Goal: Participate in discussion: Engage in conversation with other users on a specific topic

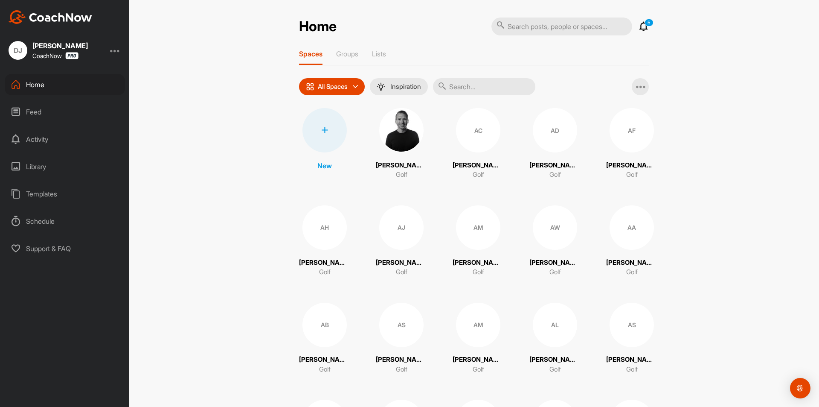
click at [582, 20] on input "text" at bounding box center [562, 26] width 141 height 18
type input "[PERSON_NAME]"
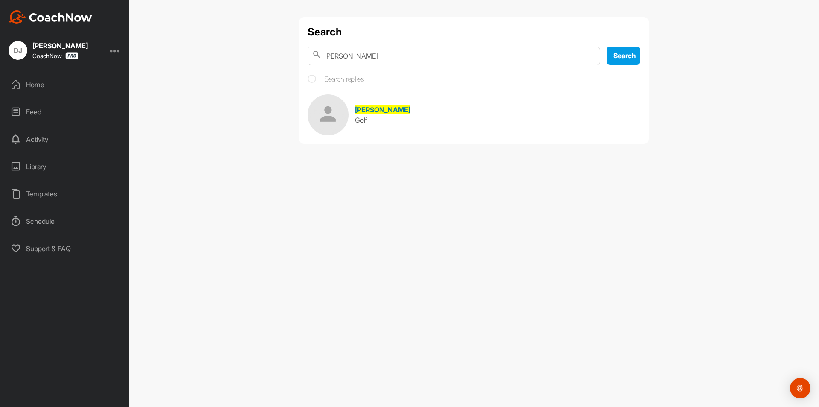
click at [357, 110] on span "[PERSON_NAME]" at bounding box center [382, 109] width 55 height 9
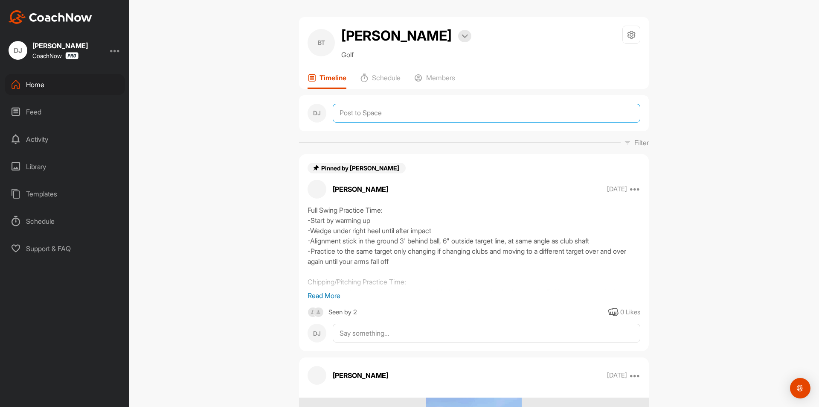
click at [370, 108] on textarea at bounding box center [487, 113] width 308 height 19
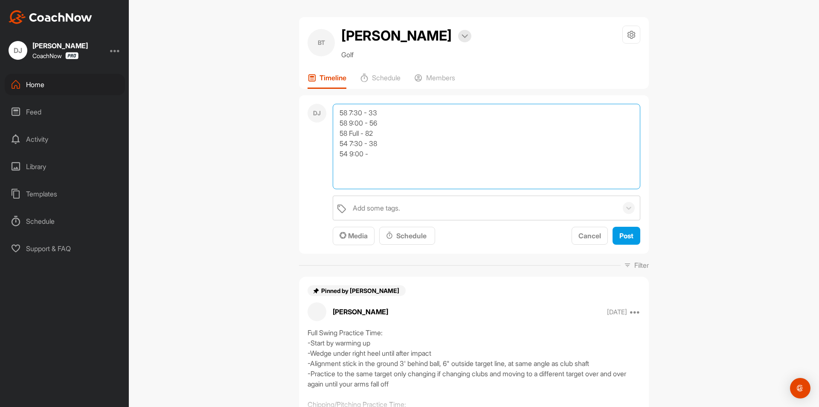
click at [375, 148] on textarea "58 7:30 - 33 58 9:00 - 56 58 Full - 82 54 7:30 - 38 54 9:00 -" at bounding box center [487, 146] width 308 height 85
click at [371, 157] on textarea "58 7:30 - 33 58 9:00 - 56 58 Full - 82 54 7:30 - 38 54 9:00 -" at bounding box center [487, 146] width 308 height 85
click at [374, 160] on textarea "58 7:30 - 33 58 9:00 - 56 58 Full - 82 54 7:30 - 38 54 9:00 - 67 54 Full -" at bounding box center [487, 146] width 308 height 85
click at [377, 169] on textarea "58 7:30 - 33 58 9:00 - 56 58 Full - 82 54 7:30 - 38 54 9:00 - 67 54 Full -" at bounding box center [487, 146] width 308 height 85
click at [376, 172] on textarea "58 7:30 - 33 58 9:00 - 56 58 Full - 82 54 7:30 - 38 54 9:00 - 67 54 Full - 91 G…" at bounding box center [487, 146] width 308 height 85
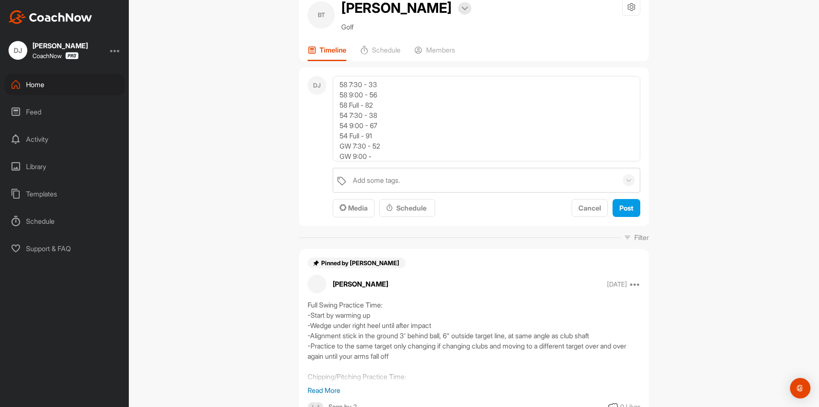
scroll to position [43, 0]
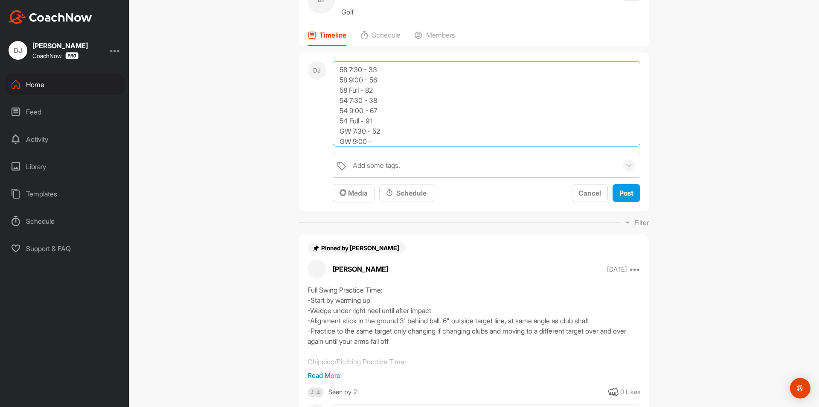
click at [402, 139] on textarea "58 7:30 - 33 58 9:00 - 56 58 Full - 82 54 7:30 - 38 54 9:00 - 67 54 Full - 91 G…" at bounding box center [487, 103] width 308 height 85
click at [459, 114] on textarea "58 7:30 - 33 58 9:00 - 56 58 Full - 82 54 7:30 - 38 54 9:00 - 67 54 Full - 91 G…" at bounding box center [487, 103] width 308 height 85
type textarea "58 7:30 - 33 58 9:00 - 56 58 Full - 82 54 7:30 - 38 54 9:00 - 67 54 Full - 91 G…"
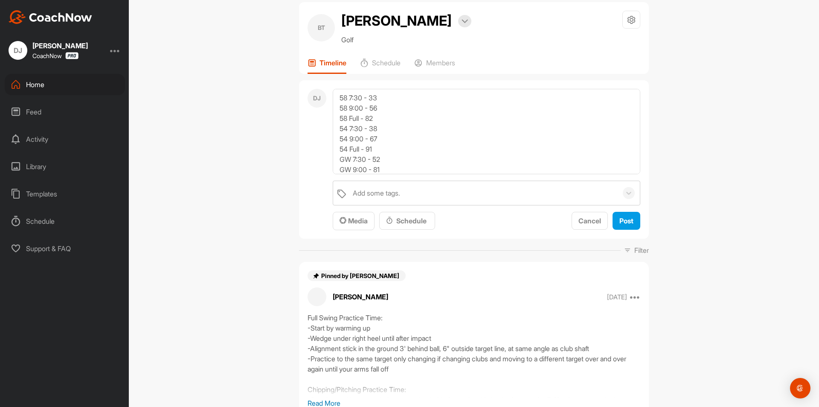
scroll to position [0, 0]
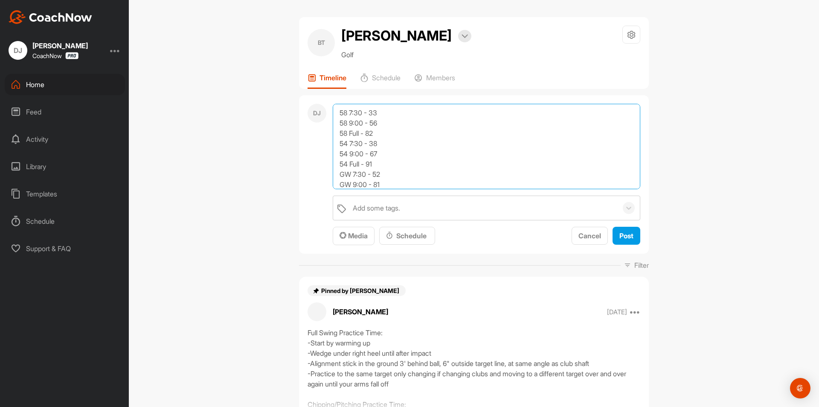
click at [371, 124] on textarea "58 7:30 - 33 58 9:00 - 56 58 Full - 82 54 7:30 - 38 54 9:00 - 67 54 Full - 91 G…" at bounding box center [487, 146] width 308 height 85
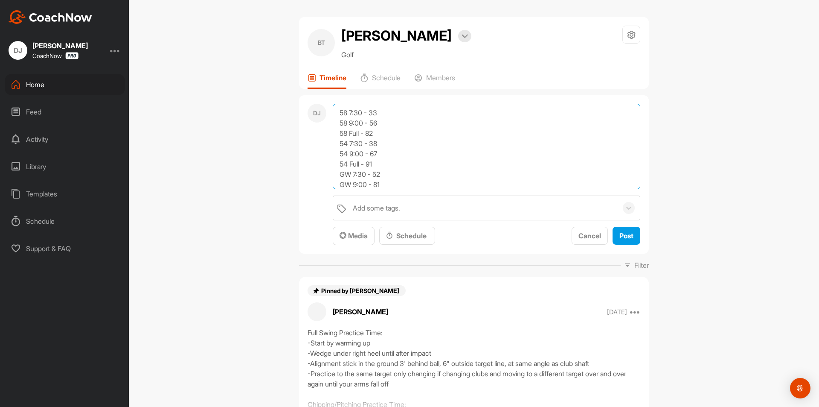
click at [371, 124] on textarea "58 7:30 - 33 58 9:00 - 56 58 Full - 82 54 7:30 - 38 54 9:00 - 67 54 Full - 91 G…" at bounding box center [487, 146] width 308 height 85
click at [370, 133] on textarea "58 7:30 - 33 58 9:00 - 56 58 Full - 82 54 7:30 - 38 54 9:00 - 67 54 Full - 91 G…" at bounding box center [487, 146] width 308 height 85
click at [373, 125] on textarea "58 7:30 - 33 58 9:00 - 56 58 Full - 82 54 7:30 - 38 54 9:00 - 67 54 Full - 91 G…" at bounding box center [487, 146] width 308 height 85
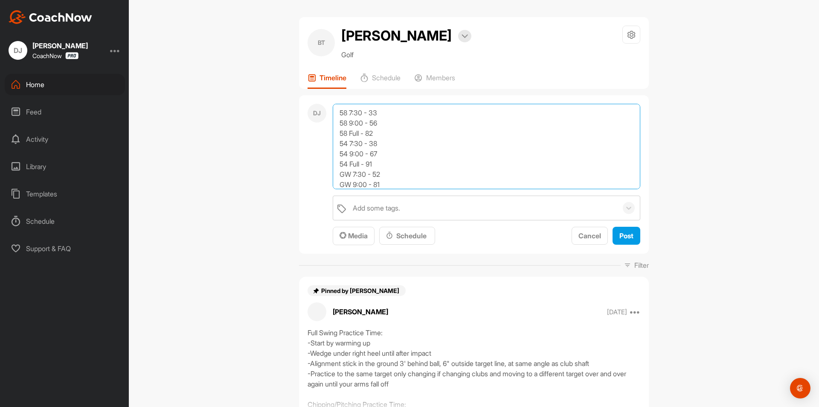
click at [373, 125] on textarea "58 7:30 - 33 58 9:00 - 56 58 Full - 82 54 7:30 - 38 54 9:00 - 67 54 Full - 91 G…" at bounding box center [487, 146] width 308 height 85
click at [369, 134] on textarea "58 7:30 - 33 58 9:00 - 56 58 Full - 82 54 7:30 - 38 54 9:00 - 67 54 Full - 91 G…" at bounding box center [487, 146] width 308 height 85
click at [373, 126] on textarea "58 7:30 - 33 58 9:00 - 56 58 Full - 82 54 7:30 - 38 54 9:00 - 67 54 Full - 91 G…" at bounding box center [487, 146] width 308 height 85
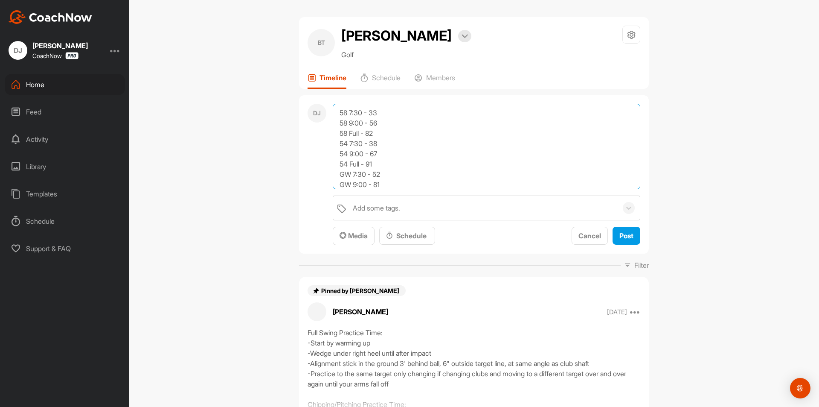
click at [373, 126] on textarea "58 7:30 - 33 58 9:00 - 56 58 Full - 82 54 7:30 - 38 54 9:00 - 67 54 Full - 91 G…" at bounding box center [487, 146] width 308 height 85
click at [369, 133] on textarea "58 7:30 - 33 58 9:00 - 56 58 Full - 82 54 7:30 - 38 54 9:00 - 67 54 Full - 91 G…" at bounding box center [487, 146] width 308 height 85
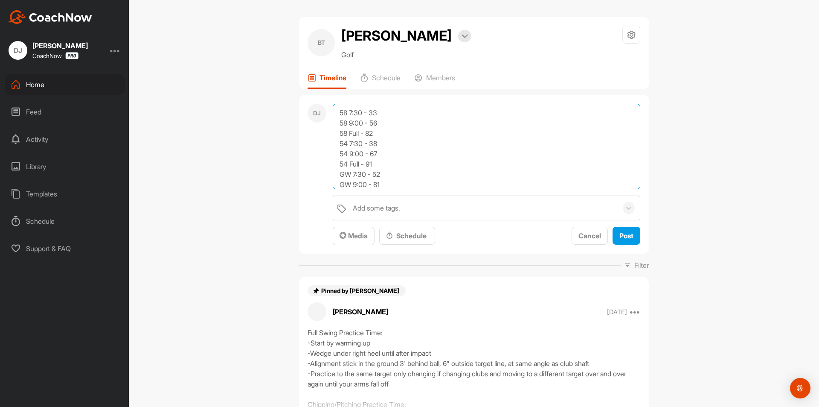
click at [371, 126] on textarea "58 7:30 - 33 58 9:00 - 56 58 Full - 82 54 7:30 - 38 54 9:00 - 67 54 Full - 91 G…" at bounding box center [487, 146] width 308 height 85
click at [370, 134] on textarea "58 7:30 - 33 58 9:00 - 56 58 Full - 82 54 7:30 - 38 54 9:00 - 67 54 Full - 91 G…" at bounding box center [487, 146] width 308 height 85
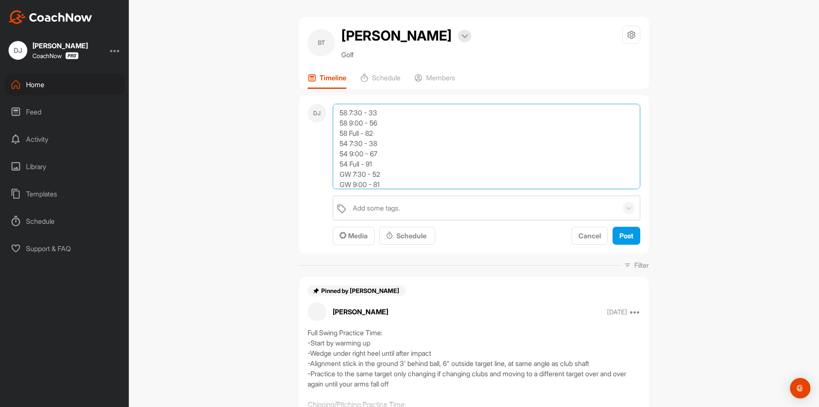
click at [370, 134] on textarea "58 7:30 - 33 58 9:00 - 56 58 Full - 82 54 7:30 - 38 54 9:00 - 67 54 Full - 91 G…" at bounding box center [487, 146] width 308 height 85
click at [375, 151] on textarea "58 7:30 - 33 58 9:00 - 56 58 Full - 82 54 7:30 - 38 54 9:00 - 67 54 Full - 91 G…" at bounding box center [487, 146] width 308 height 85
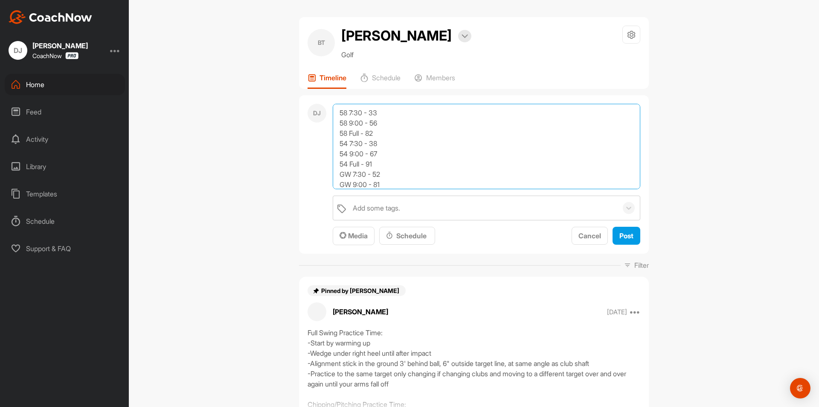
click at [375, 151] on textarea "58 7:30 - 33 58 9:00 - 56 58 Full - 82 54 7:30 - 38 54 9:00 - 67 54 Full - 91 G…" at bounding box center [487, 146] width 308 height 85
click at [371, 125] on textarea "58 7:30 - 33 58 9:00 - 56 58 Full - 82 54 7:30 - 38 54 9:00 - 67 54 Full - 91 G…" at bounding box center [487, 146] width 308 height 85
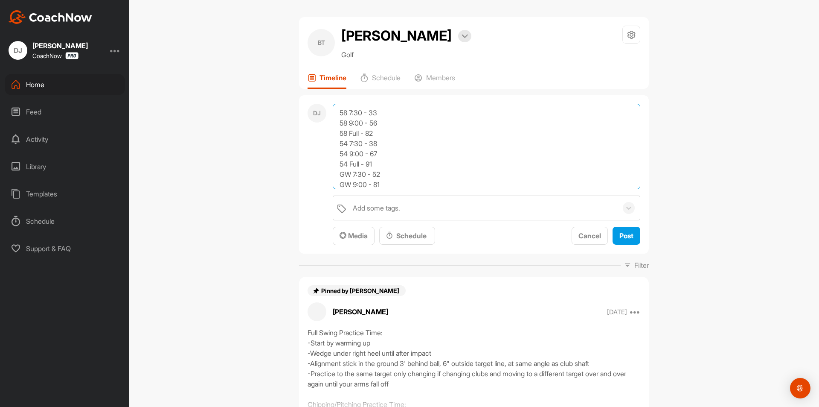
click at [371, 125] on textarea "58 7:30 - 33 58 9:00 - 56 58 Full - 82 54 7:30 - 38 54 9:00 - 67 54 Full - 91 G…" at bounding box center [487, 146] width 308 height 85
click at [373, 152] on textarea "58 7:30 - 33 58 9:00 - 56 58 Full - 82 54 7:30 - 38 54 9:00 - 67 54 Full - 91 G…" at bounding box center [487, 146] width 308 height 85
click at [370, 123] on textarea "58 7:30 - 33 58 9:00 - 56 58 Full - 82 54 7:30 - 38 54 9:00 - 67 54 Full - 91 G…" at bounding box center [487, 146] width 308 height 85
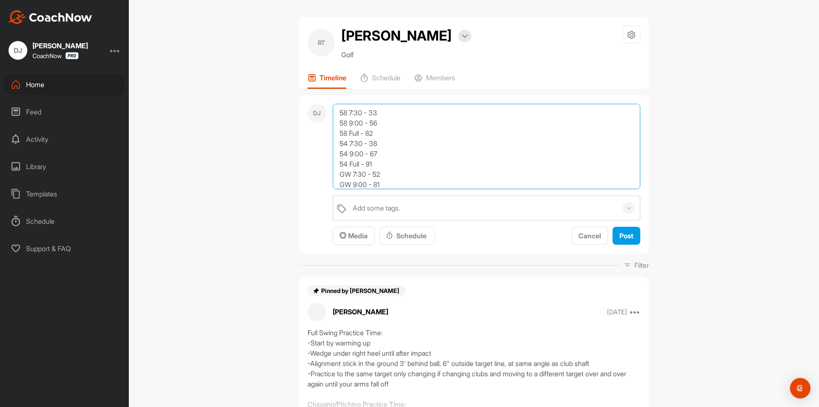
click at [370, 123] on textarea "58 7:30 - 33 58 9:00 - 56 58 Full - 82 54 7:30 - 38 54 9:00 - 67 54 Full - 91 G…" at bounding box center [487, 146] width 308 height 85
click at [372, 154] on textarea "58 7:30 - 33 58 9:00 - 56 58 Full - 82 54 7:30 - 38 54 9:00 - 67 54 Full - 91 G…" at bounding box center [487, 146] width 308 height 85
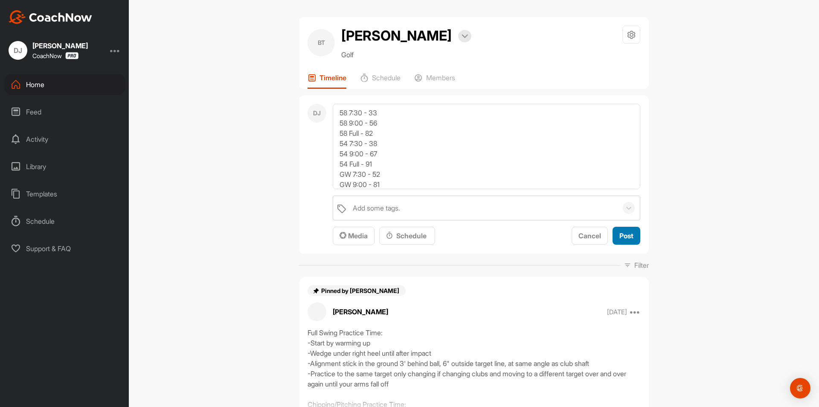
click at [613, 240] on button "Post" at bounding box center [627, 236] width 28 height 18
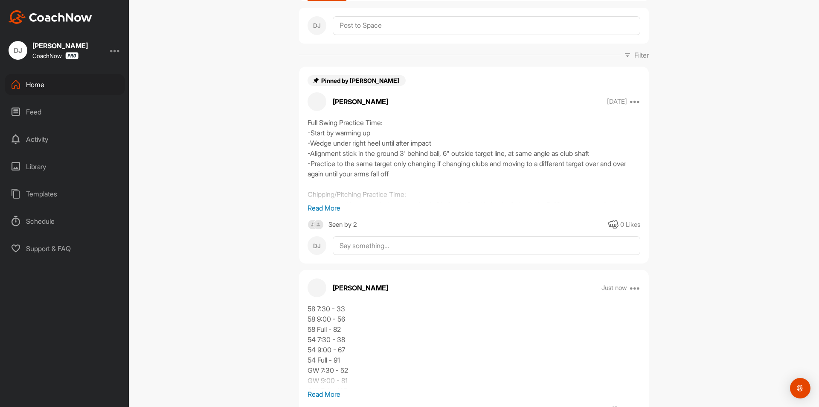
scroll to position [213, 0]
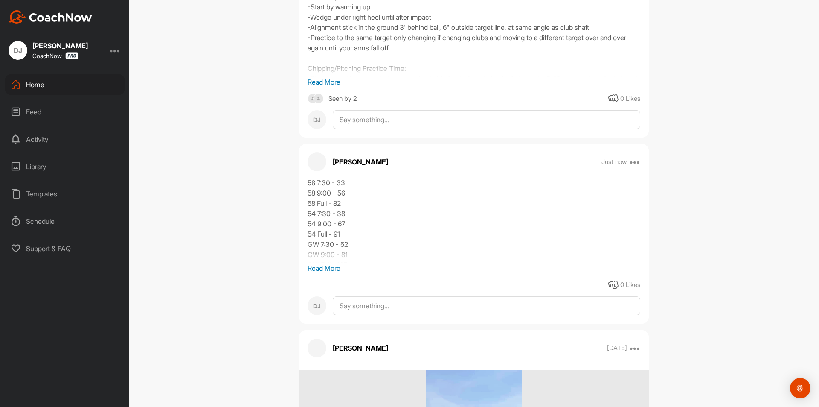
click at [330, 267] on p "Read More" at bounding box center [474, 268] width 333 height 10
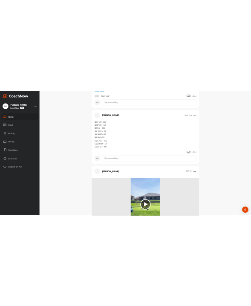
scroll to position [299, 0]
